Goal: Complete application form

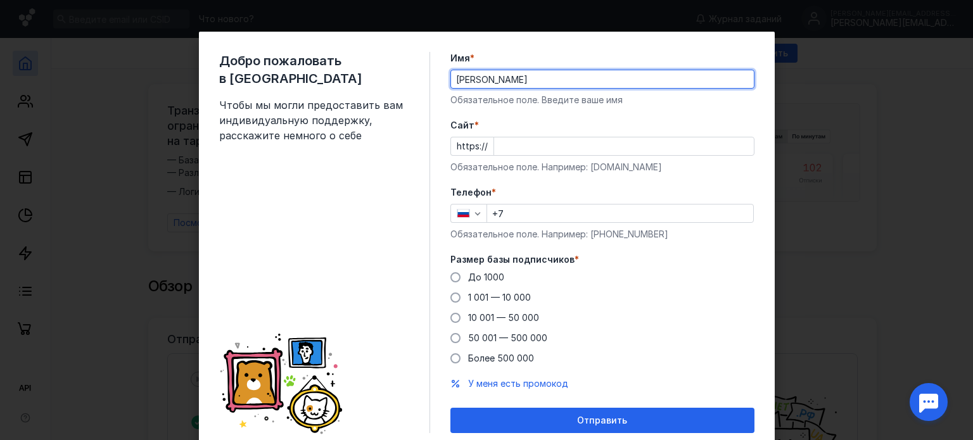
type input "[PERSON_NAME]"
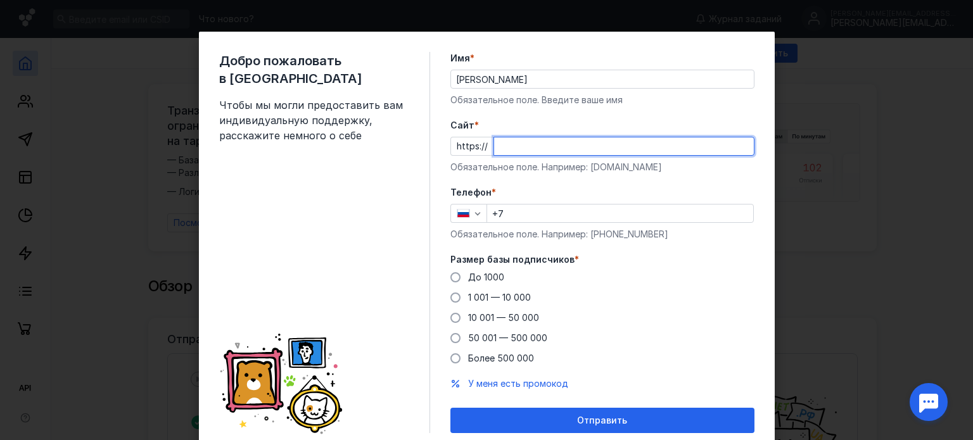
click at [509, 144] on input "Cайт *" at bounding box center [624, 146] width 260 height 18
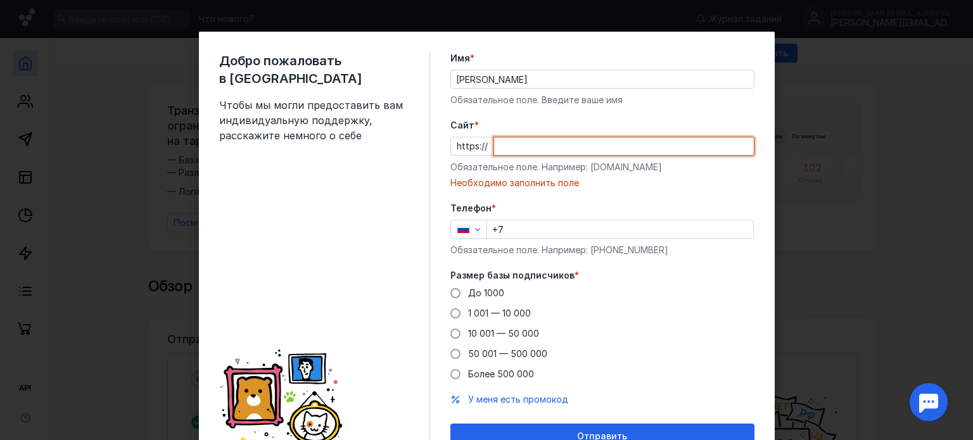
paste input "[DOMAIN_NAME][URL]"
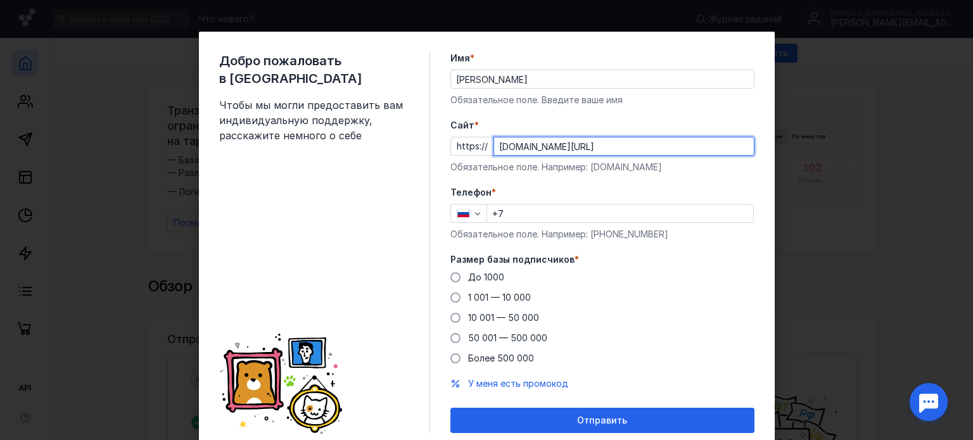
type input "[DOMAIN_NAME][URL]"
click at [538, 220] on input "+7" at bounding box center [620, 214] width 266 height 18
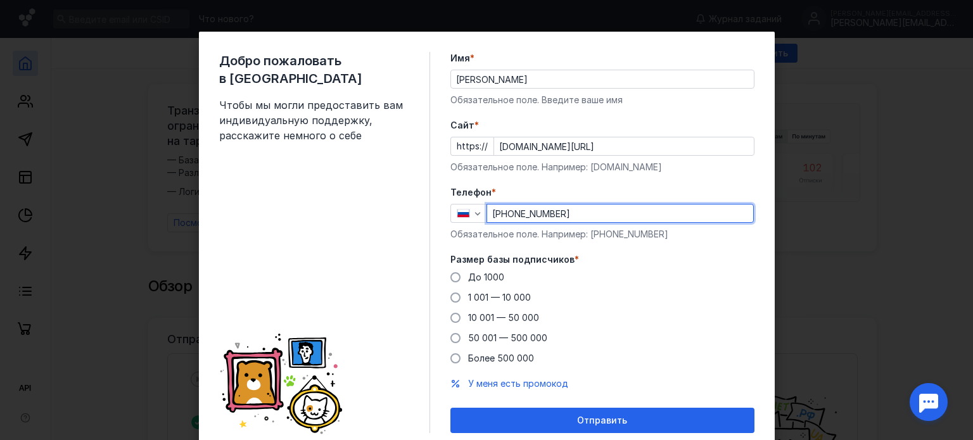
scroll to position [45, 0]
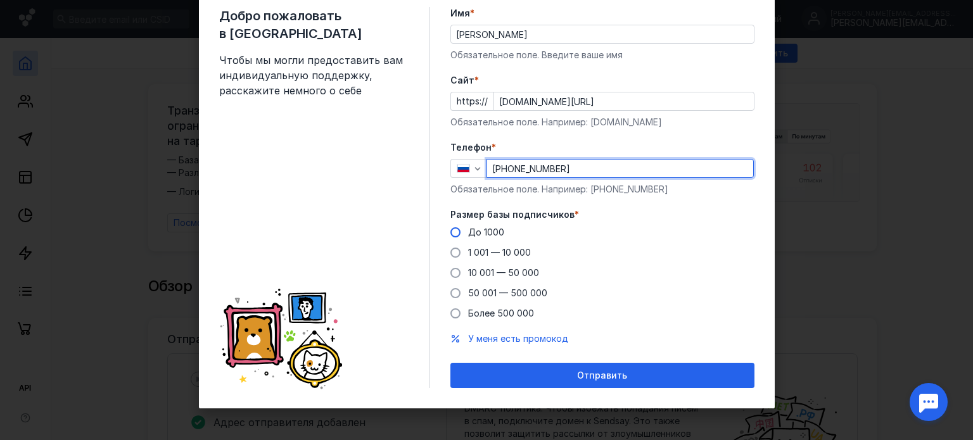
type input "[PHONE_NUMBER]"
click at [451, 231] on span at bounding box center [455, 232] width 10 height 10
click at [0, 0] on input "До 1000" at bounding box center [0, 0] width 0 height 0
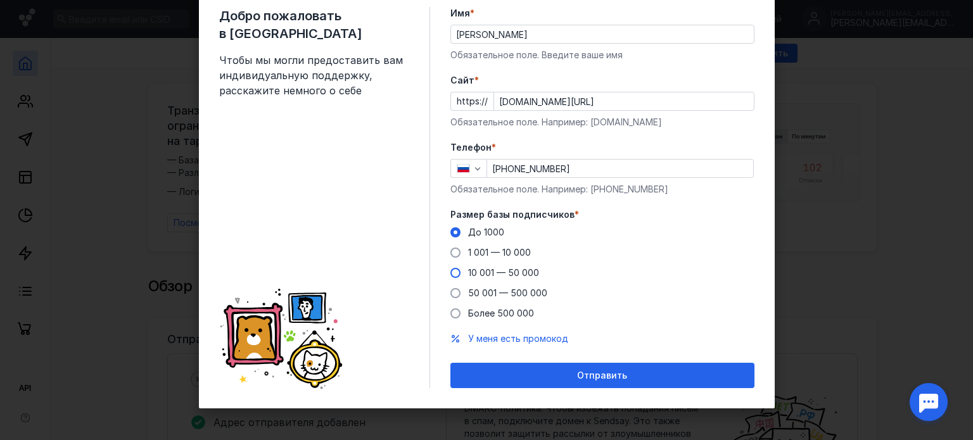
click at [450, 271] on span at bounding box center [455, 273] width 10 height 10
click at [0, 0] on input "10 001 — 50 000" at bounding box center [0, 0] width 0 height 0
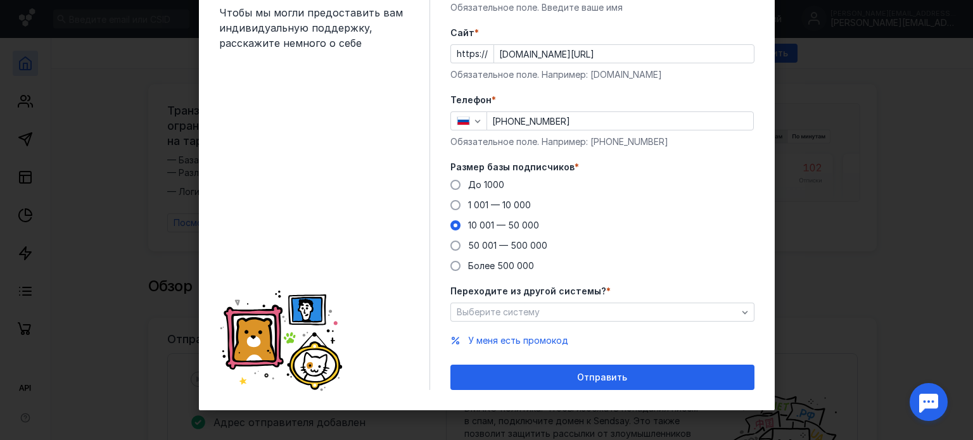
scroll to position [94, 0]
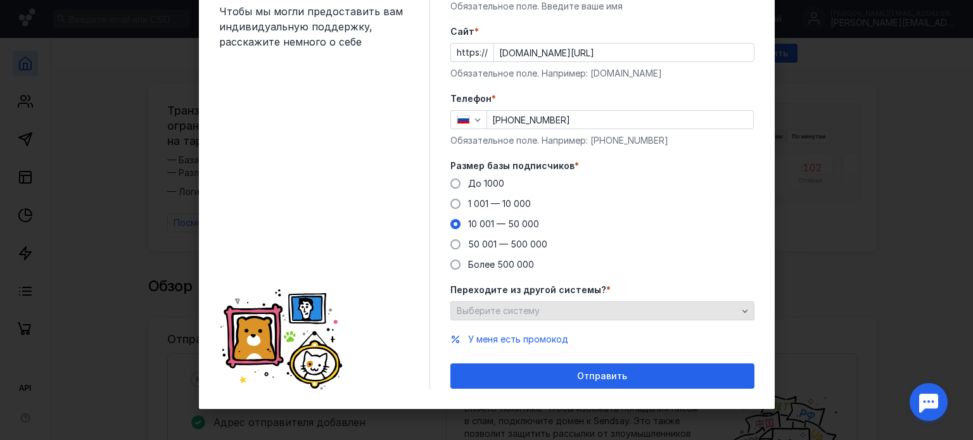
click at [511, 308] on span "Выберите систему" at bounding box center [498, 310] width 83 height 11
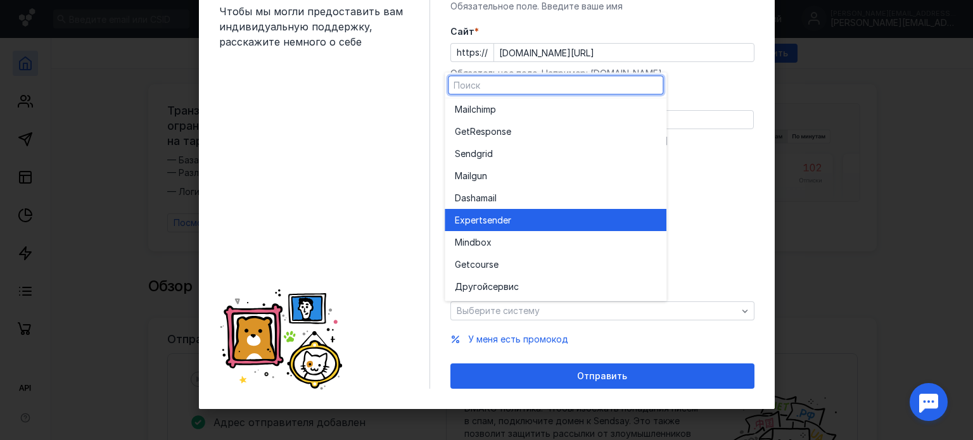
scroll to position [0, 0]
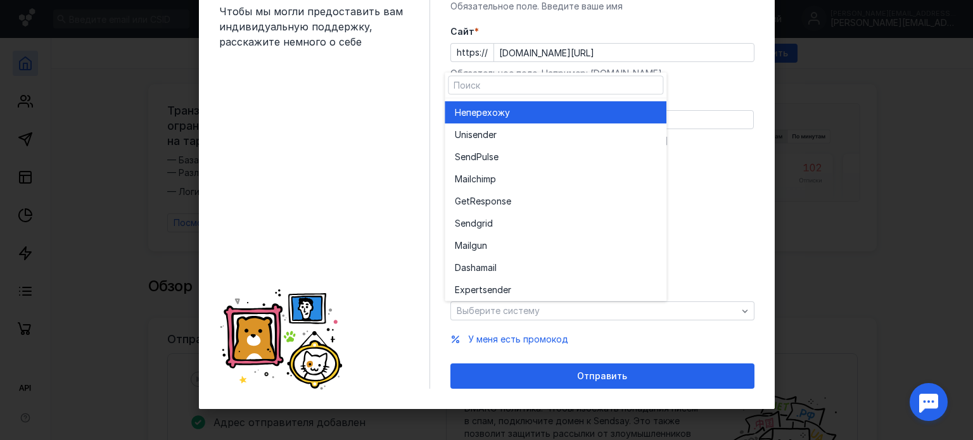
click at [497, 106] on span "перехожу" at bounding box center [488, 112] width 44 height 13
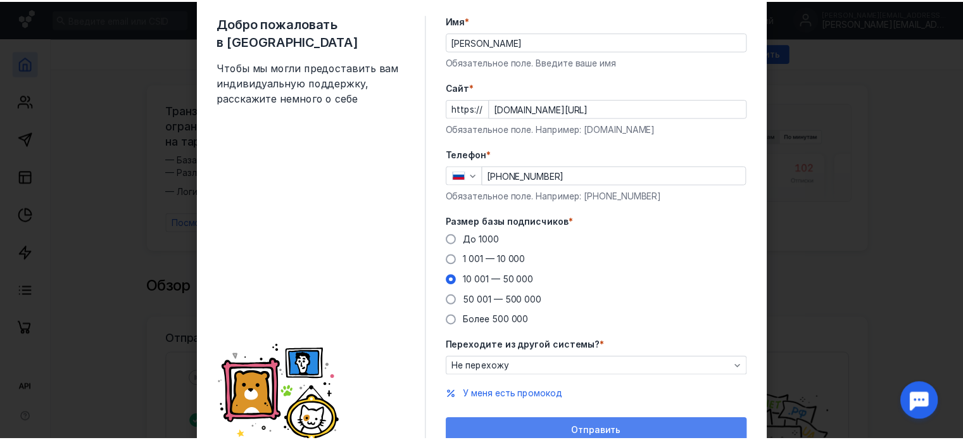
scroll to position [94, 0]
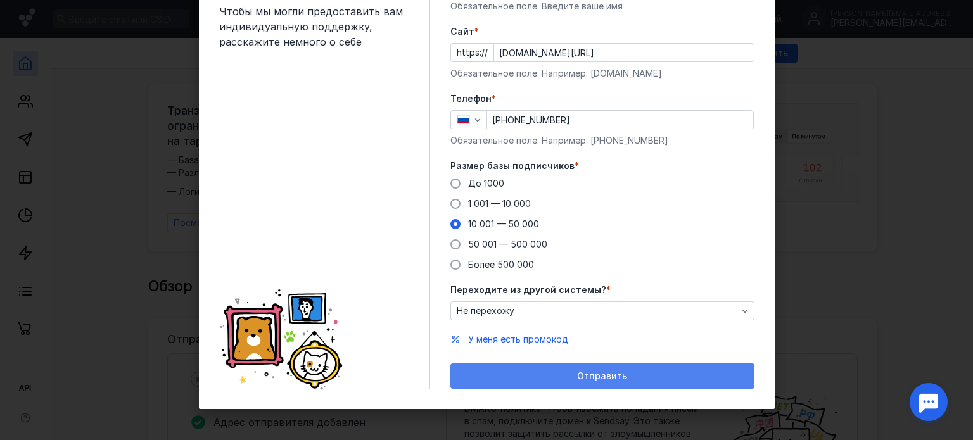
click at [542, 377] on div "Отправить" at bounding box center [602, 376] width 291 height 11
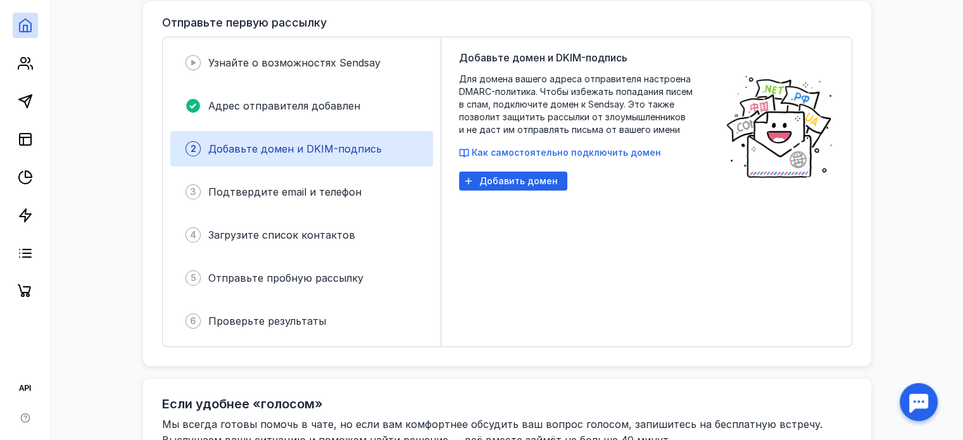
scroll to position [318, 0]
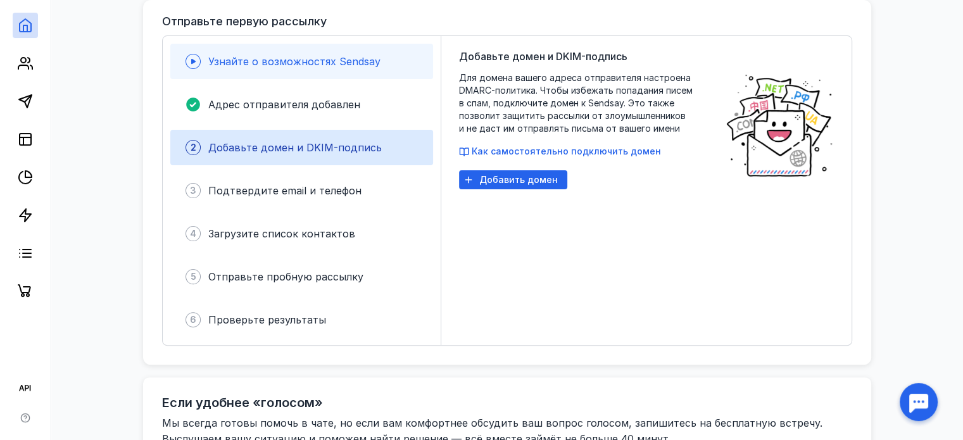
click at [309, 44] on div "Узнайте о возможностях Sendsay" at bounding box center [301, 61] width 263 height 35
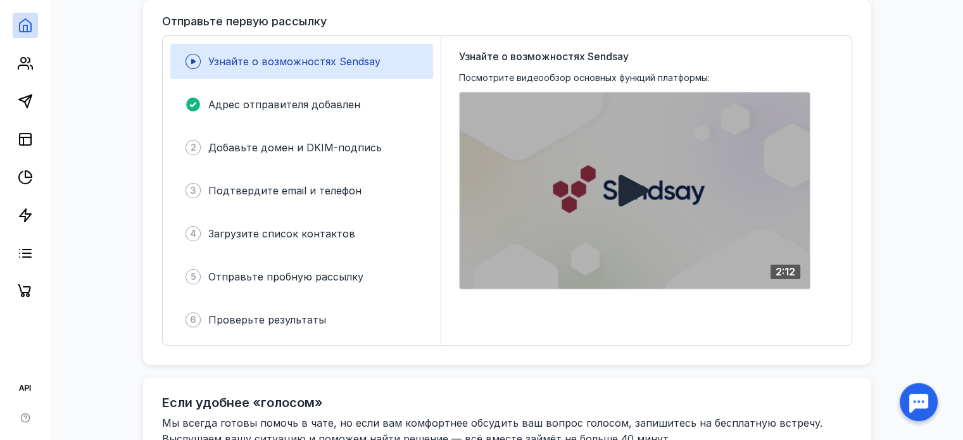
click at [580, 174] on div at bounding box center [635, 190] width 350 height 196
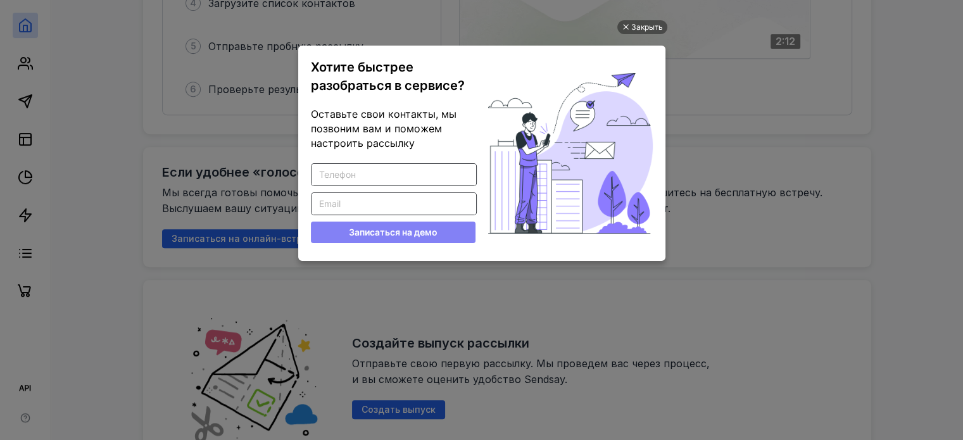
scroll to position [0, 0]
